Goal: Information Seeking & Learning: Find specific fact

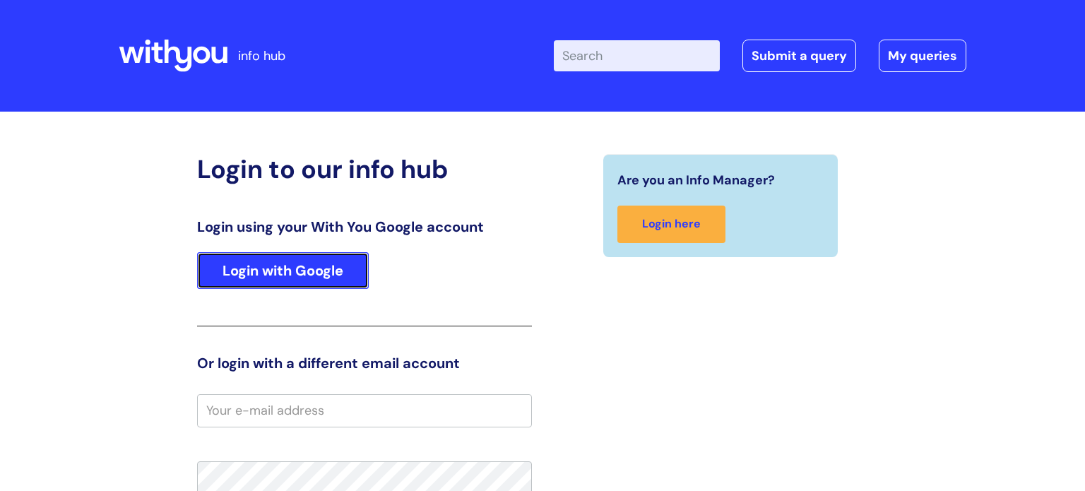
click at [273, 272] on link "Login with Google" at bounding box center [283, 270] width 172 height 37
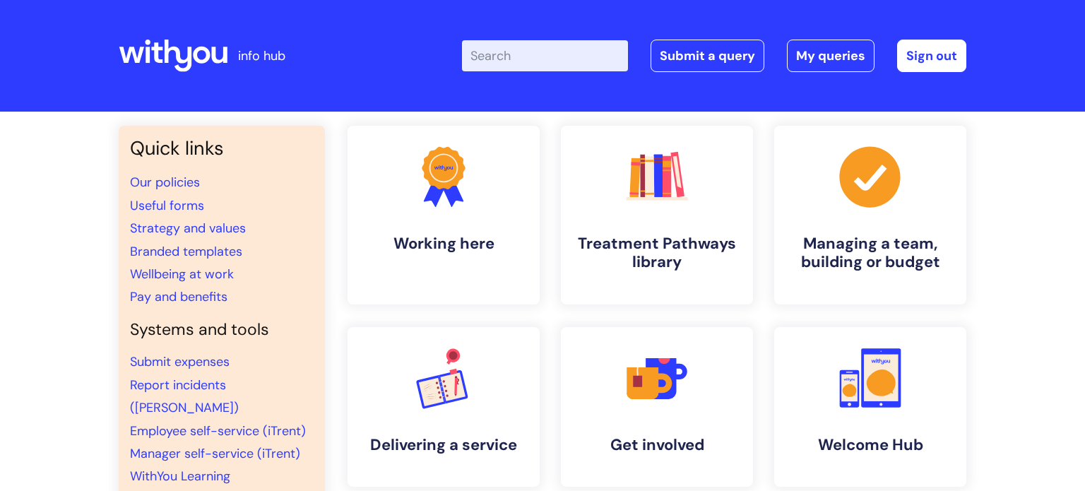
click at [528, 51] on input "Enter your search term here..." at bounding box center [545, 55] width 166 height 31
type input "pga"
click button "Search" at bounding box center [0, 0] width 0 height 0
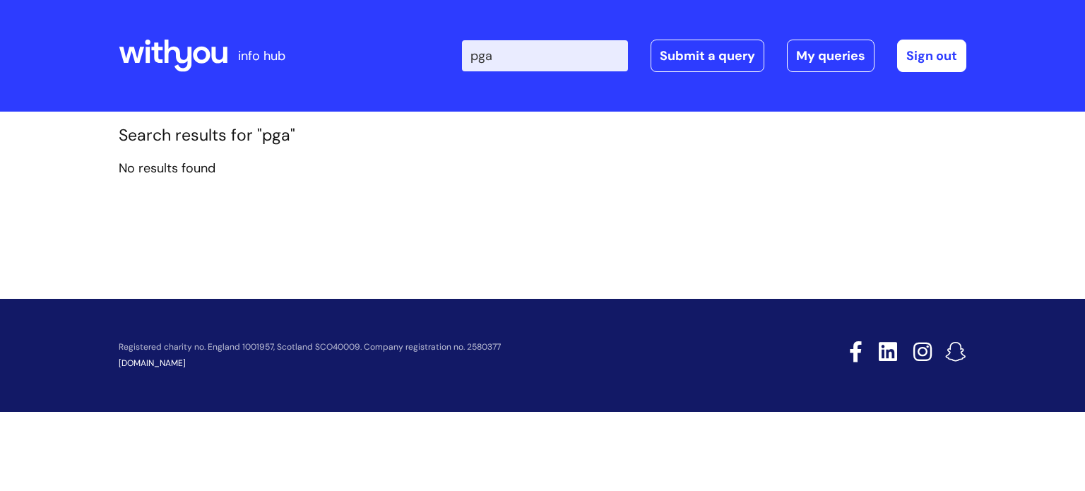
click at [503, 56] on input "pga" at bounding box center [545, 55] width 166 height 31
type input "p"
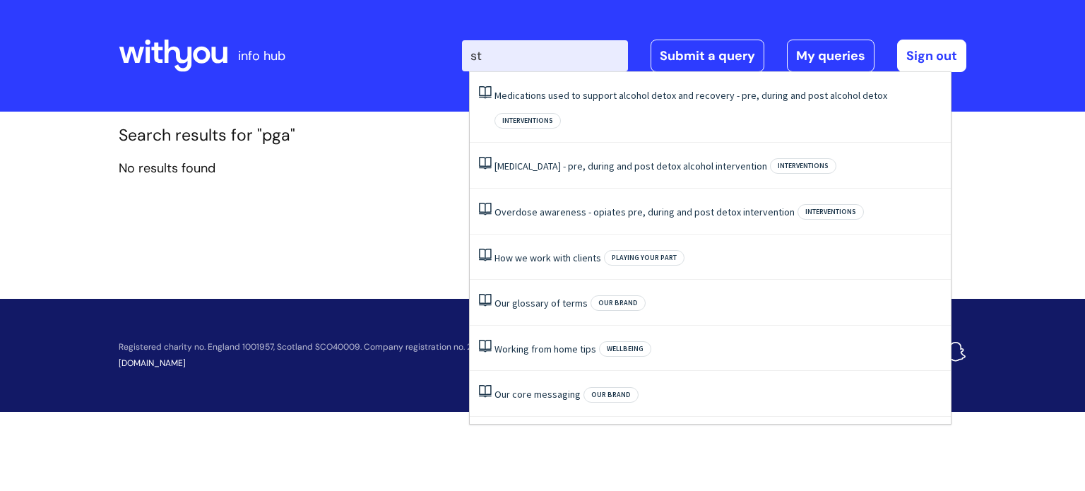
type input "s"
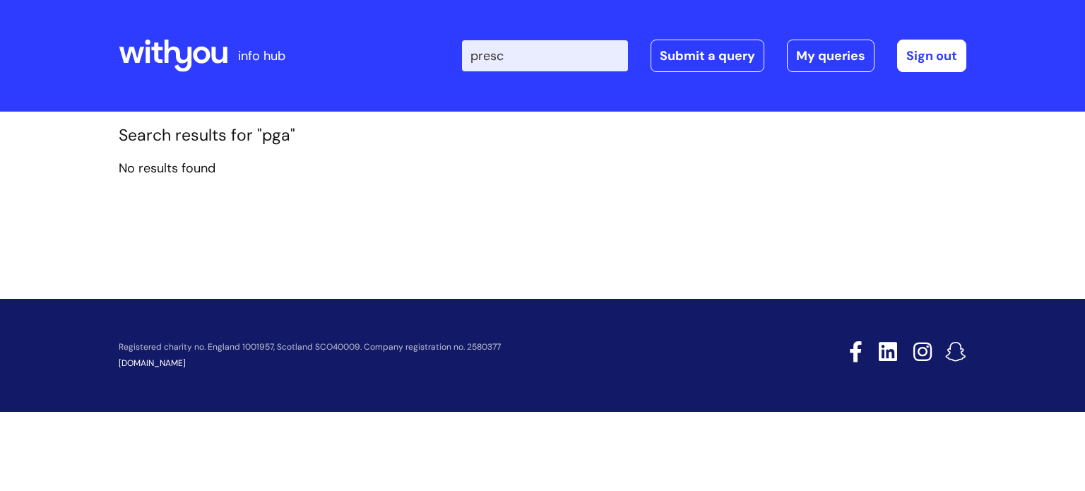
type input "prescr"
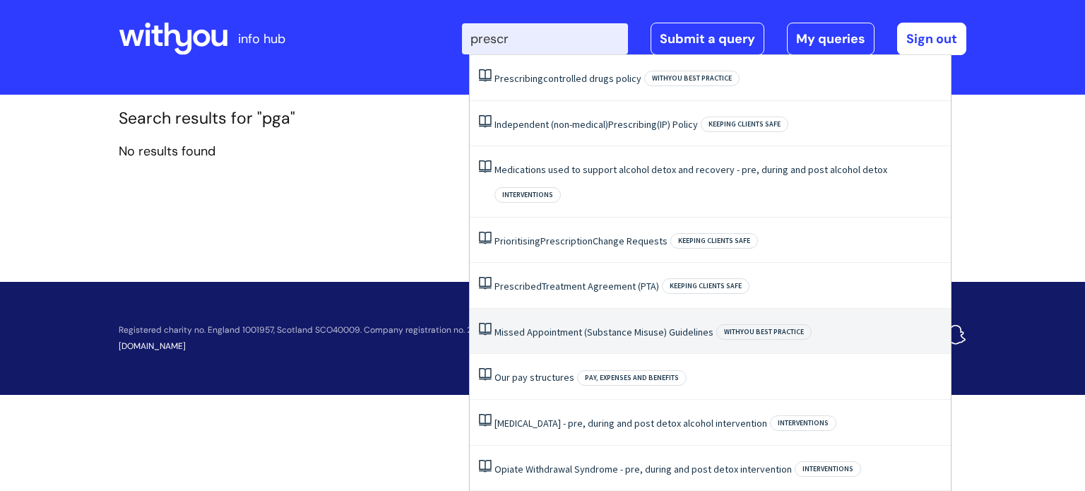
scroll to position [6, 0]
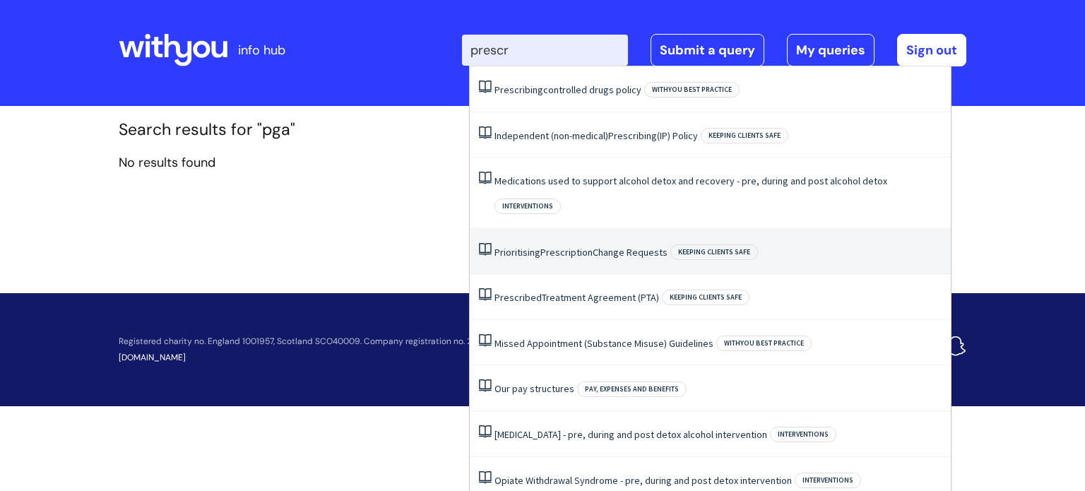
click at [533, 246] on link "Prioritising Prescription Change Requests" at bounding box center [580, 252] width 173 height 13
